Goal: Task Accomplishment & Management: Manage account settings

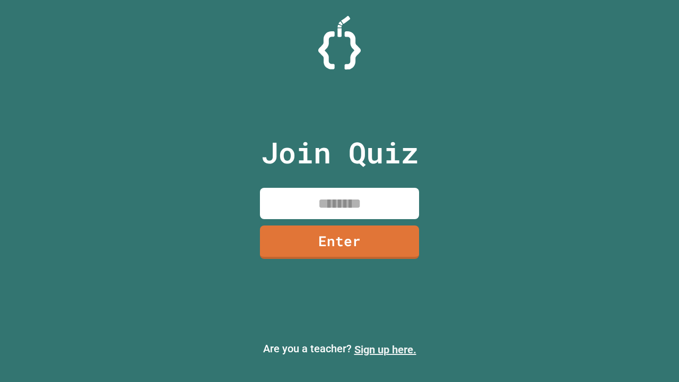
click at [385, 350] on link "Sign up here." at bounding box center [386, 349] width 62 height 13
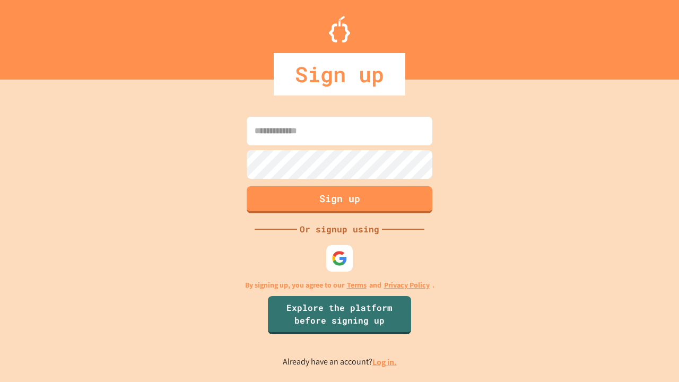
click at [385, 362] on link "Log in." at bounding box center [385, 362] width 24 height 11
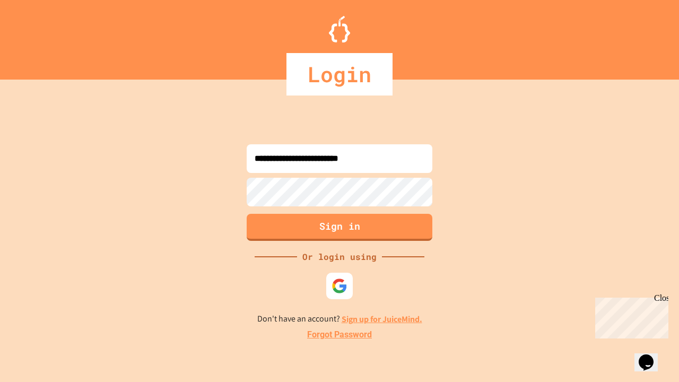
type input "**********"
